Goal: Task Accomplishment & Management: Manage account settings

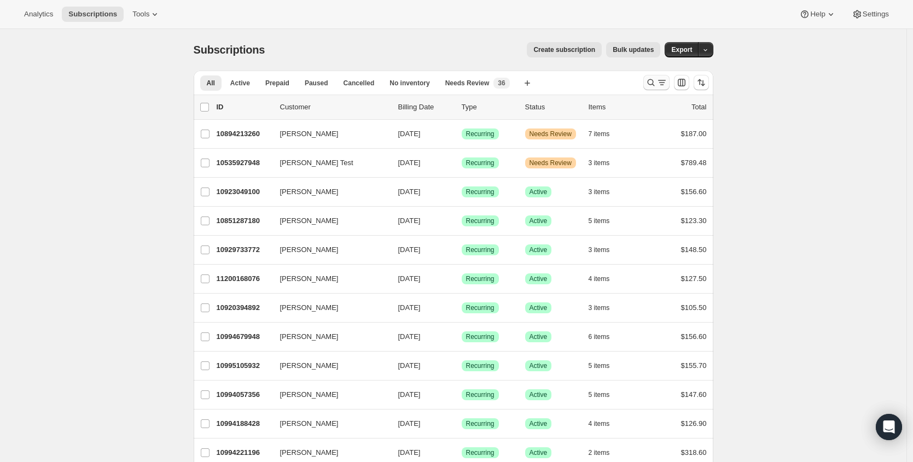
click at [647, 79] on icon "Search and filter results" at bounding box center [650, 82] width 11 height 11
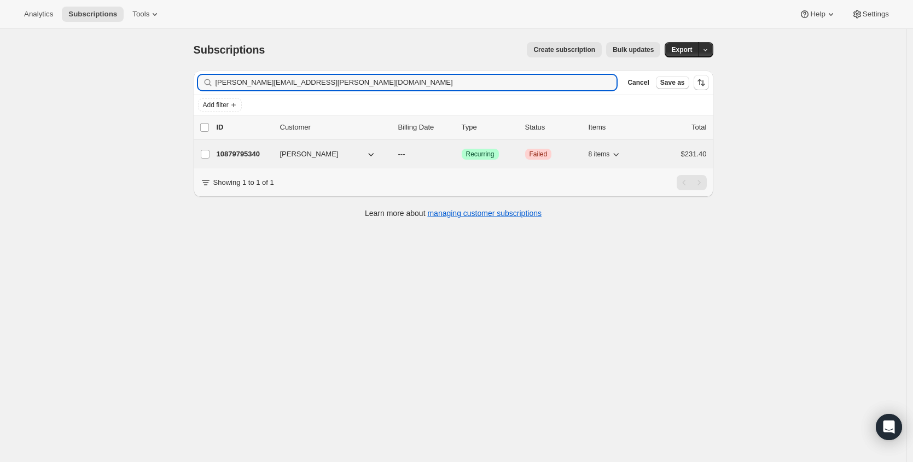
type input "[PERSON_NAME][EMAIL_ADDRESS][PERSON_NAME][DOMAIN_NAME]"
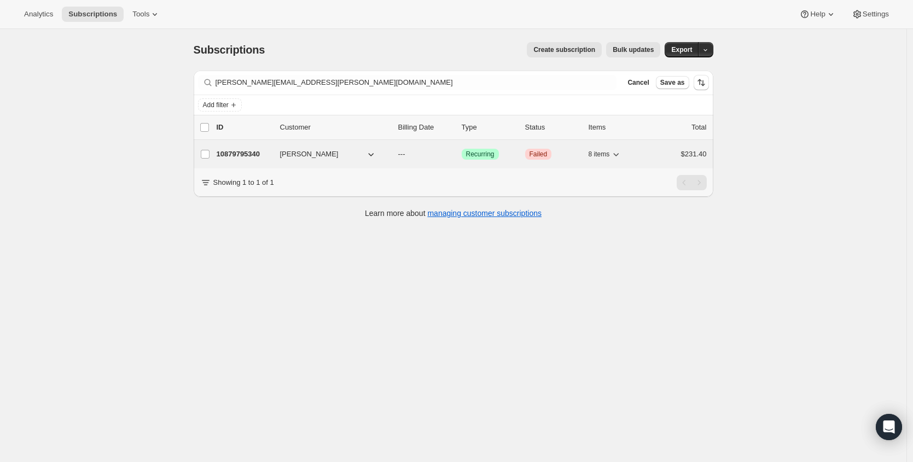
click at [241, 154] on p "10879795340" at bounding box center [244, 154] width 55 height 11
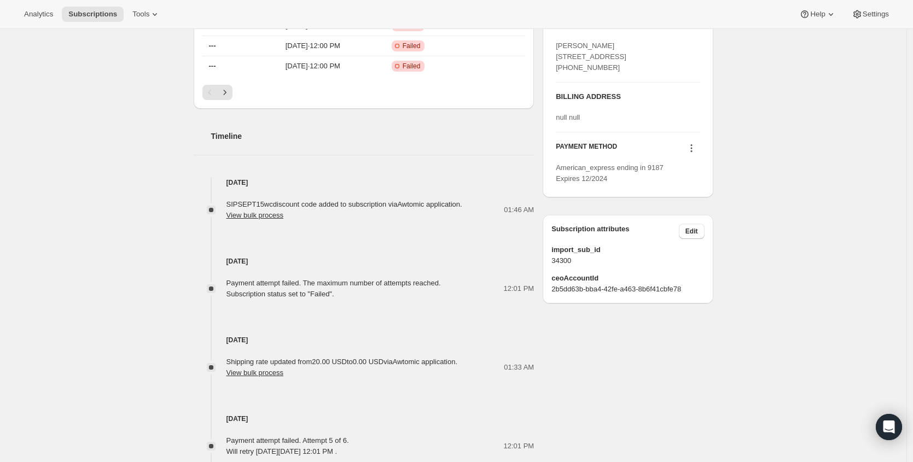
scroll to position [399, 0]
drag, startPoint x: 228, startPoint y: 284, endPoint x: 369, endPoint y: 295, distance: 141.0
click at [369, 295] on div "Payment attempt failed. The maximum number of attempts reached. Subscription st…" at bounding box center [364, 288] width 341 height 22
copy div "Payment attempt failed. The maximum number of attempts reached. Subscription st…"
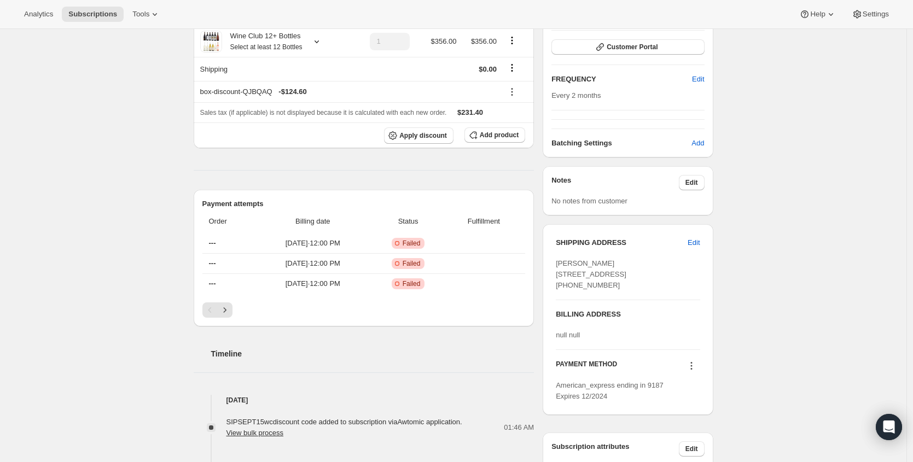
scroll to position [0, 0]
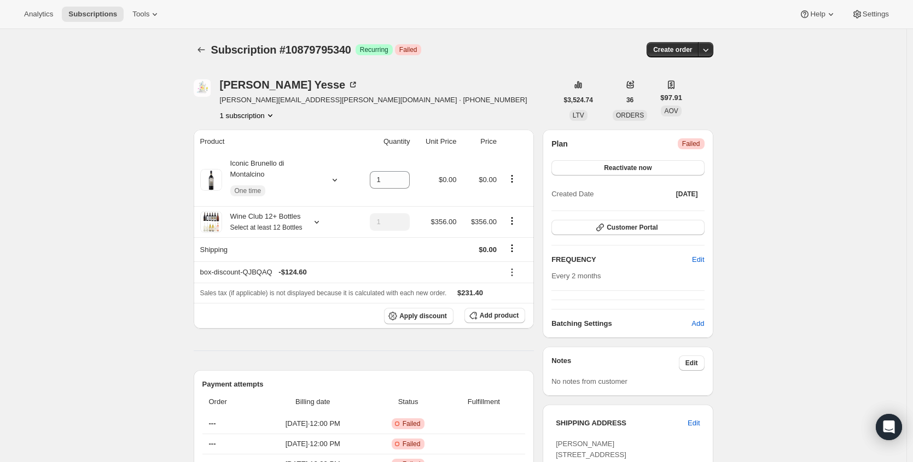
click at [698, 143] on span "Failed" at bounding box center [691, 143] width 18 height 9
click at [664, 167] on button "Reactivate now" at bounding box center [627, 167] width 153 height 15
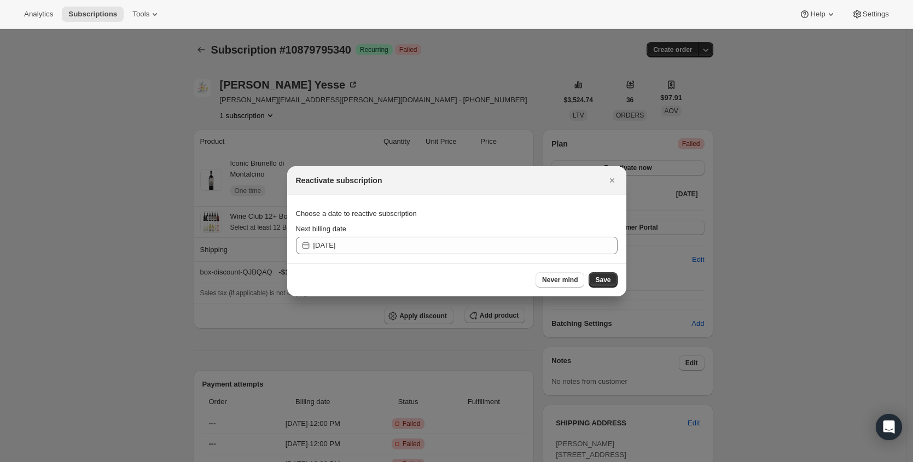
drag, startPoint x: 607, startPoint y: 280, endPoint x: 569, endPoint y: 233, distance: 60.2
click at [607, 280] on span "Save" at bounding box center [602, 280] width 15 height 9
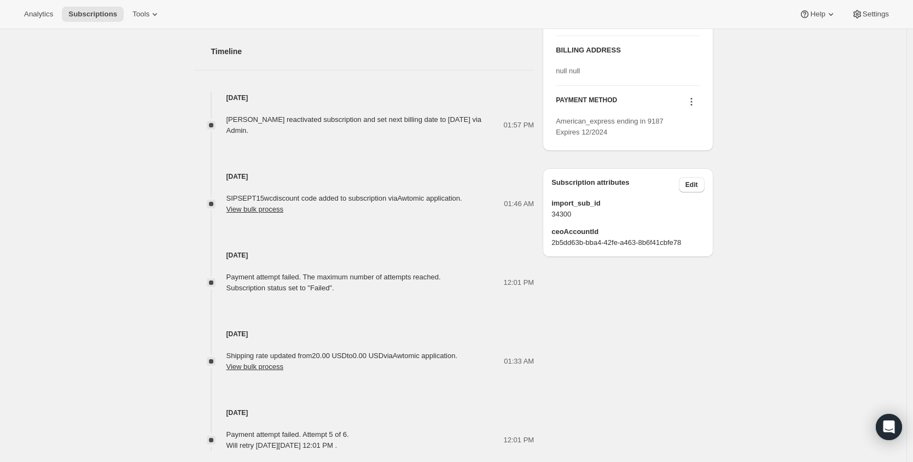
scroll to position [589, 0]
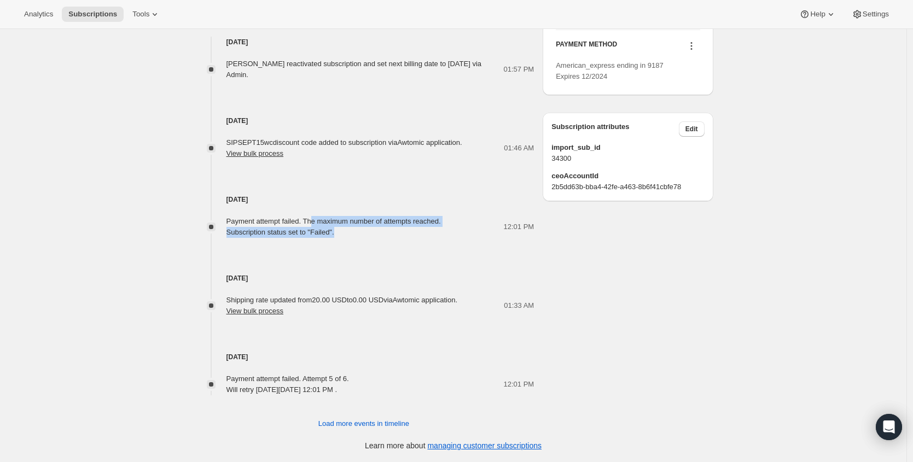
drag, startPoint x: 319, startPoint y: 217, endPoint x: 388, endPoint y: 236, distance: 71.0
click at [388, 236] on div "Payment attempt failed. The maximum number of attempts reached. Subscription st…" at bounding box center [333, 227] width 214 height 22
